Goal: Transaction & Acquisition: Purchase product/service

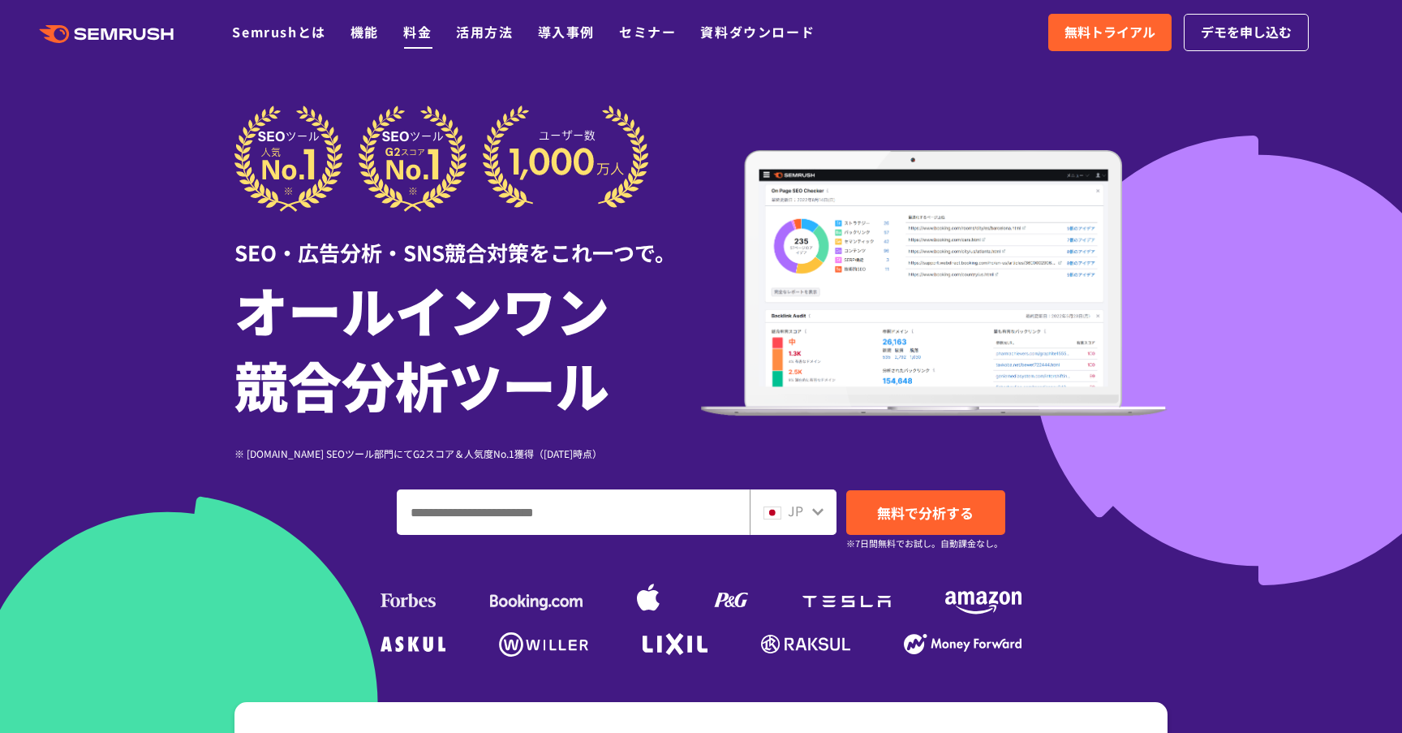
click at [410, 39] on link "料金" at bounding box center [417, 31] width 28 height 19
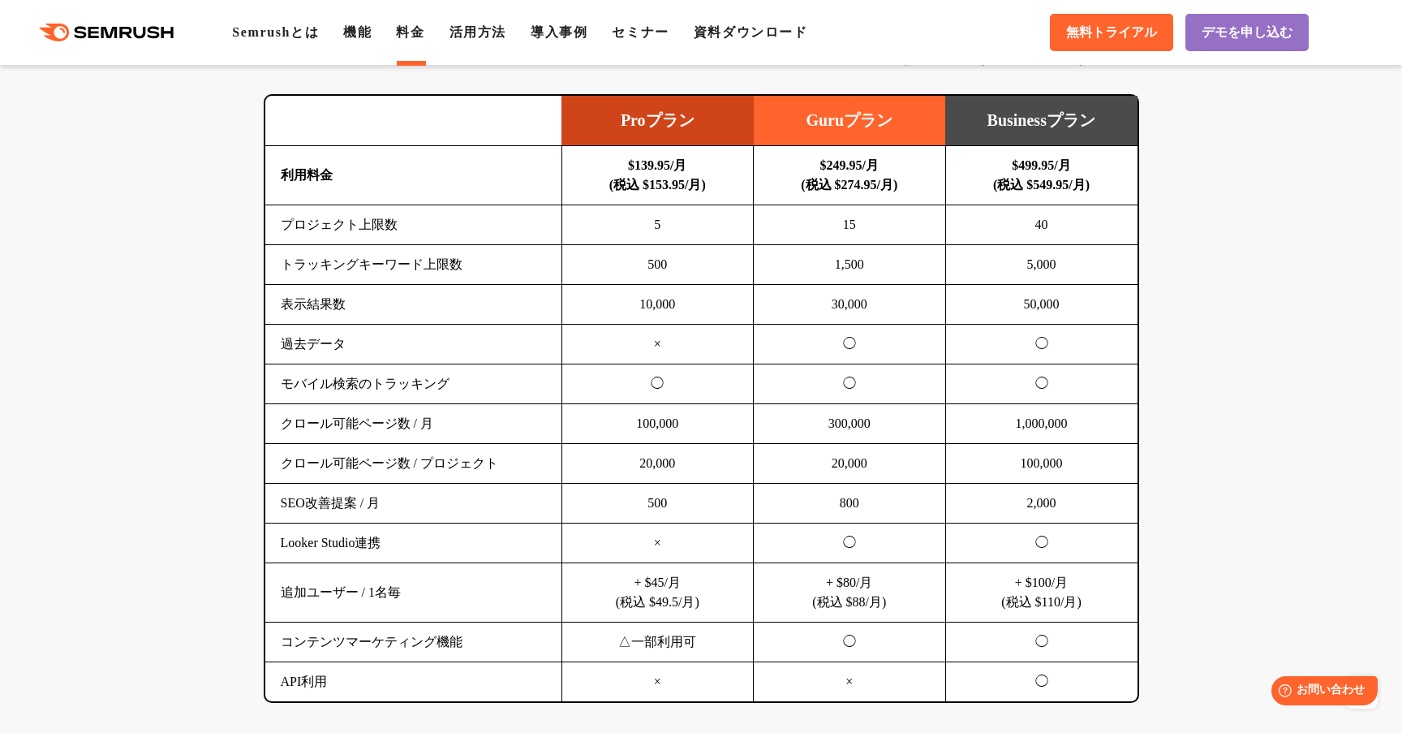
scroll to position [1054, 0]
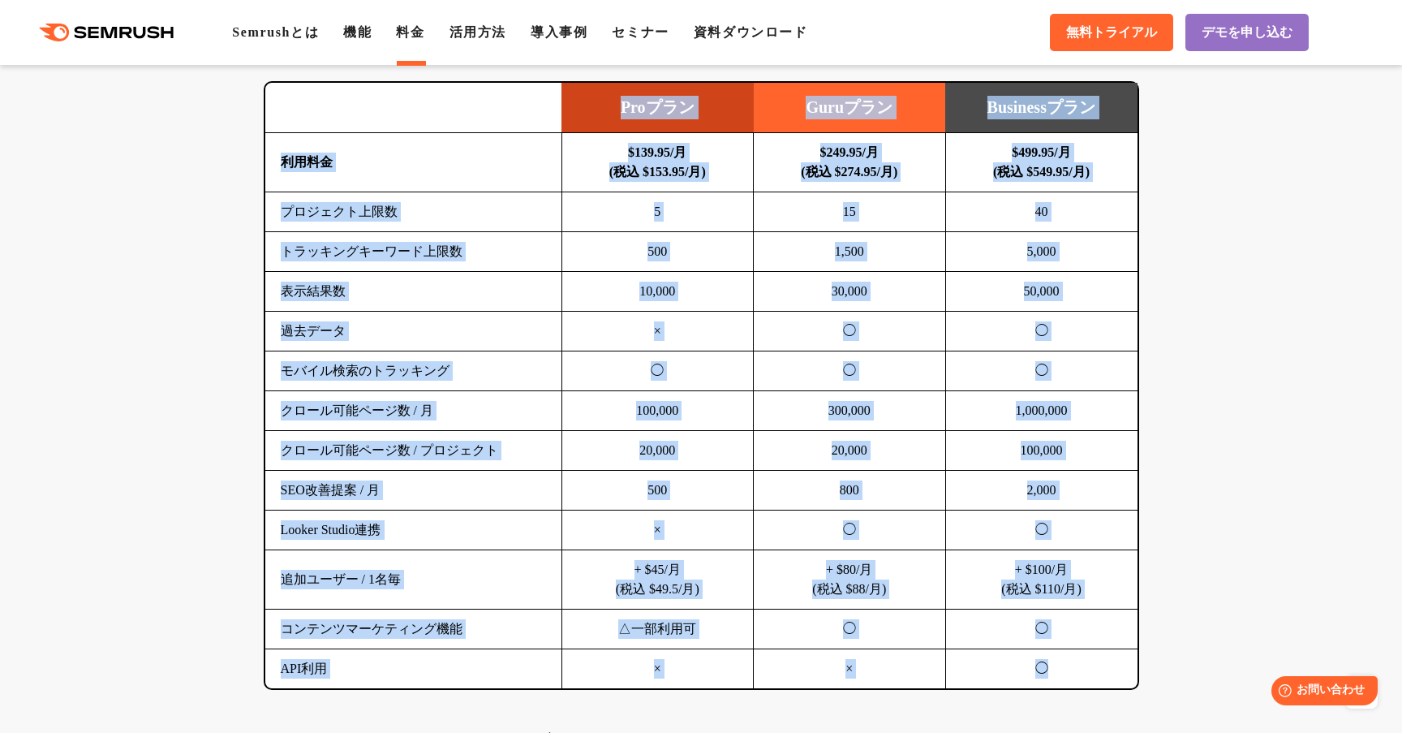
drag, startPoint x: 303, startPoint y: 89, endPoint x: 1059, endPoint y: 680, distance: 959.8
click at [1059, 681] on table "Proプラン Guruプラン Businessプラン 利用料金 $139.95/月 (税込 $153.95/月) $249.95/月 (税込 $274.95/…" at bounding box center [701, 385] width 872 height 605
click at [778, 368] on td "◯" at bounding box center [850, 371] width 192 height 40
